Goal: Information Seeking & Learning: Learn about a topic

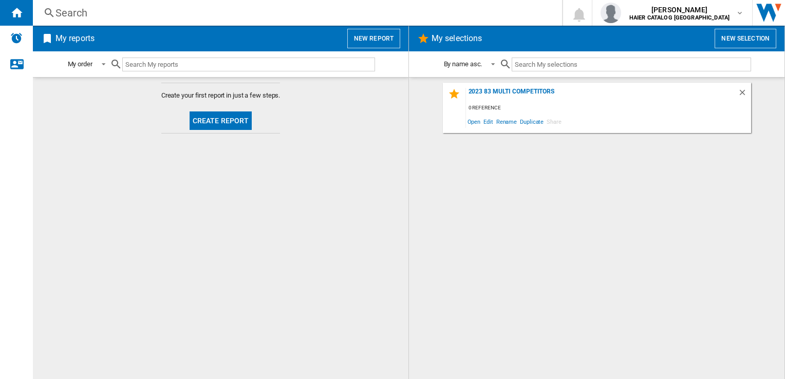
click at [127, 9] on div "Search" at bounding box center [295, 13] width 480 height 14
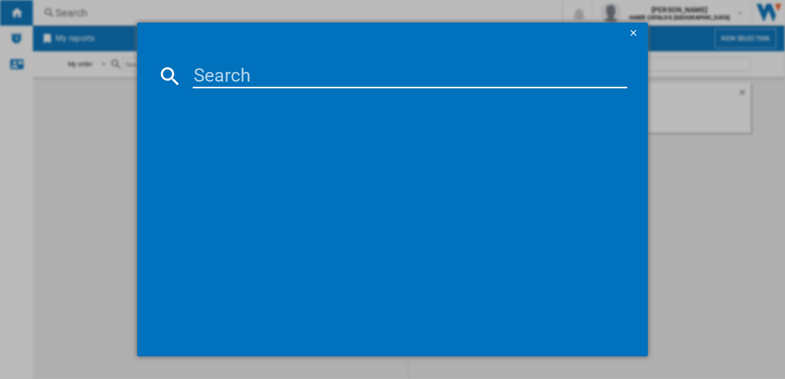
click at [218, 62] on md-dialog-content at bounding box center [392, 199] width 510 height 313
click at [226, 79] on input at bounding box center [410, 76] width 434 height 25
paste input "HBCA 93"
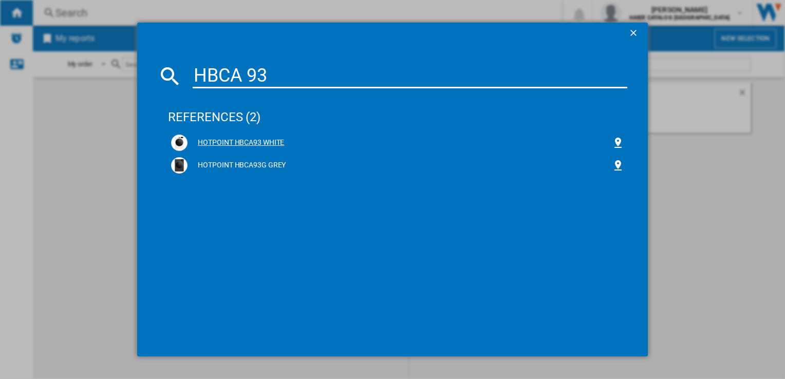
type input "HBCA 93"
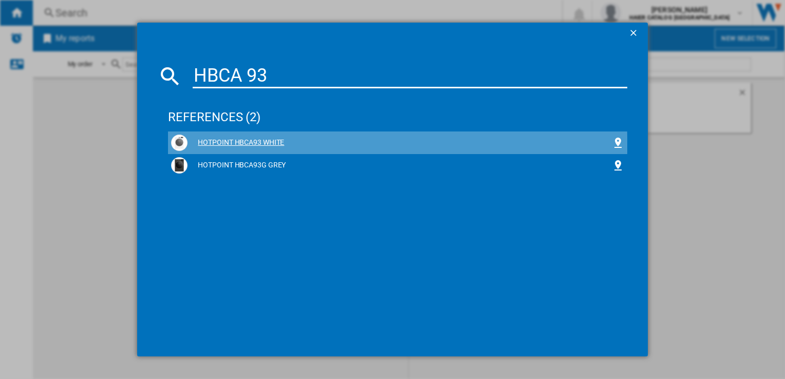
click at [244, 145] on div "HOTPOINT HBCA93 WHITE" at bounding box center [399, 143] width 424 height 10
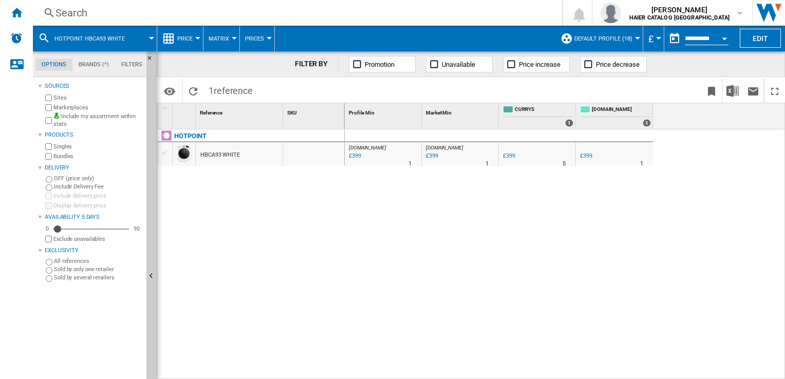
click at [187, 38] on span "Price" at bounding box center [184, 38] width 15 height 7
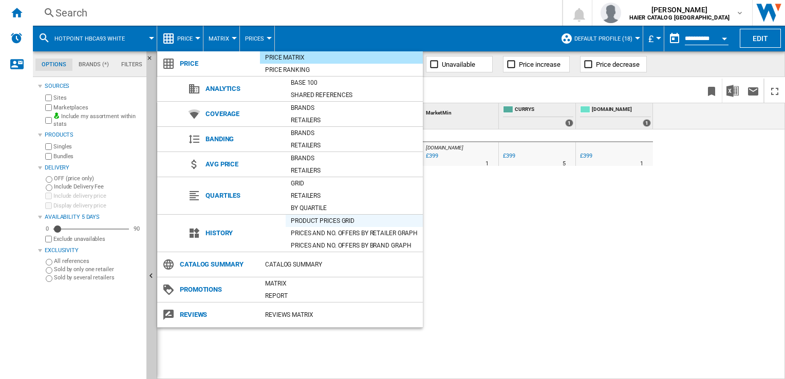
click at [327, 221] on div "Product prices grid" at bounding box center [354, 221] width 137 height 10
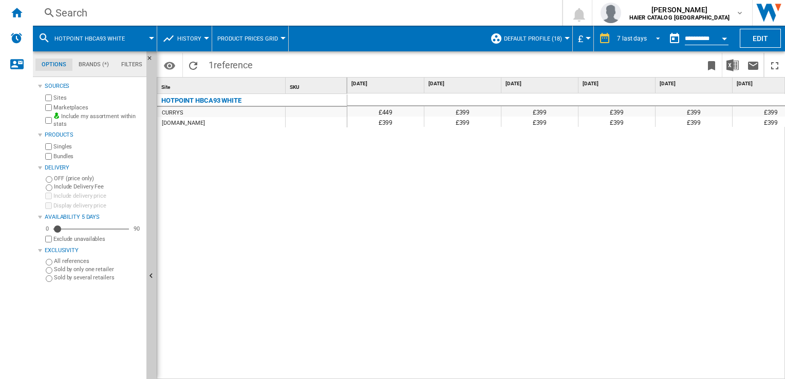
click at [637, 33] on md-select-value "7 last days" at bounding box center [640, 38] width 48 height 15
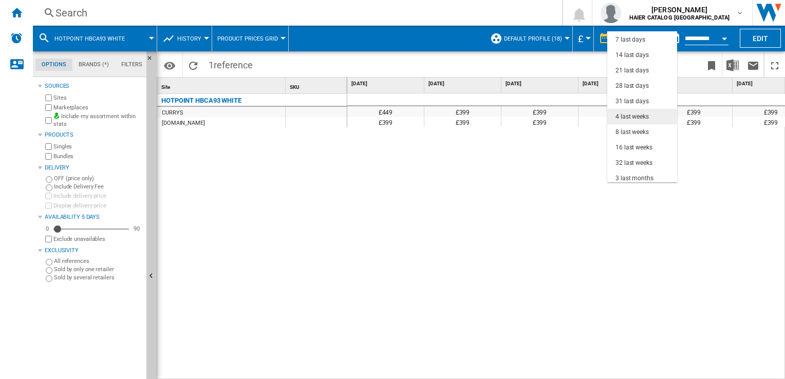
click at [633, 114] on div "4 last weeks" at bounding box center [631, 116] width 33 height 9
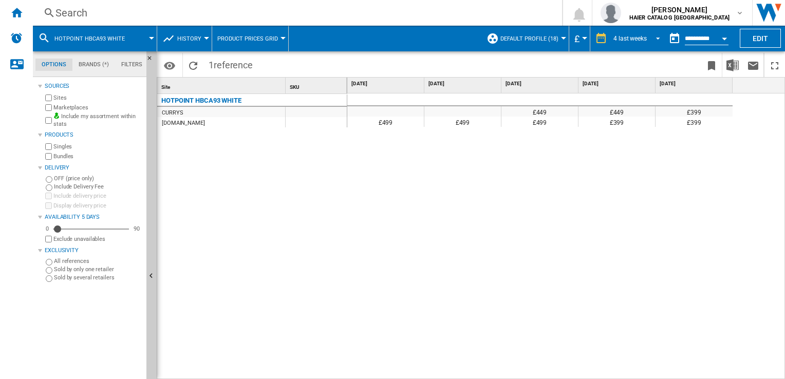
click at [629, 36] on div "4 last weeks" at bounding box center [629, 38] width 33 height 7
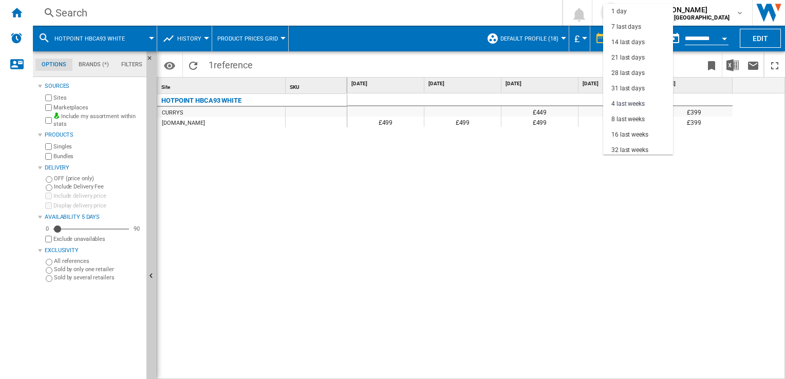
scroll to position [64, 0]
click at [631, 58] on div "8 last weeks" at bounding box center [627, 55] width 33 height 9
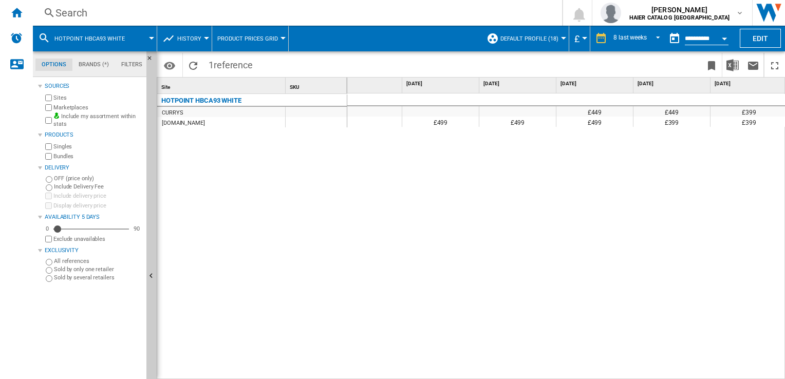
scroll to position [0, 255]
